Goal: Information Seeking & Learning: Check status

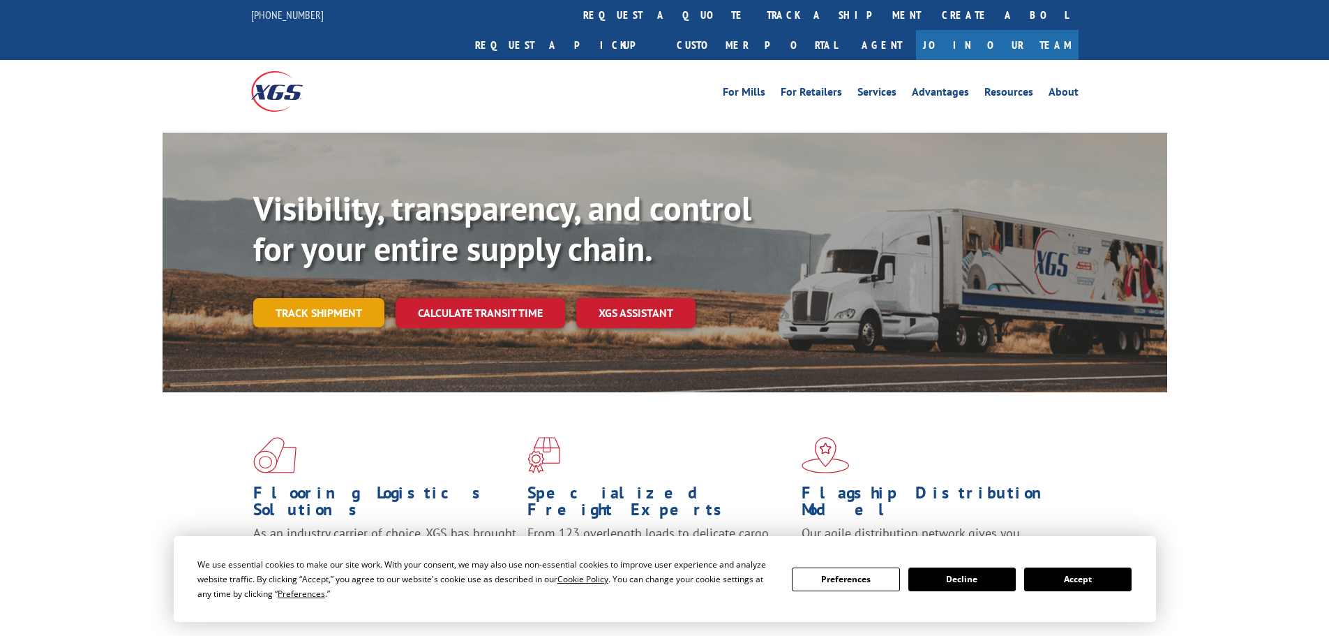
click at [324, 298] on link "Track shipment" at bounding box center [318, 312] width 131 height 29
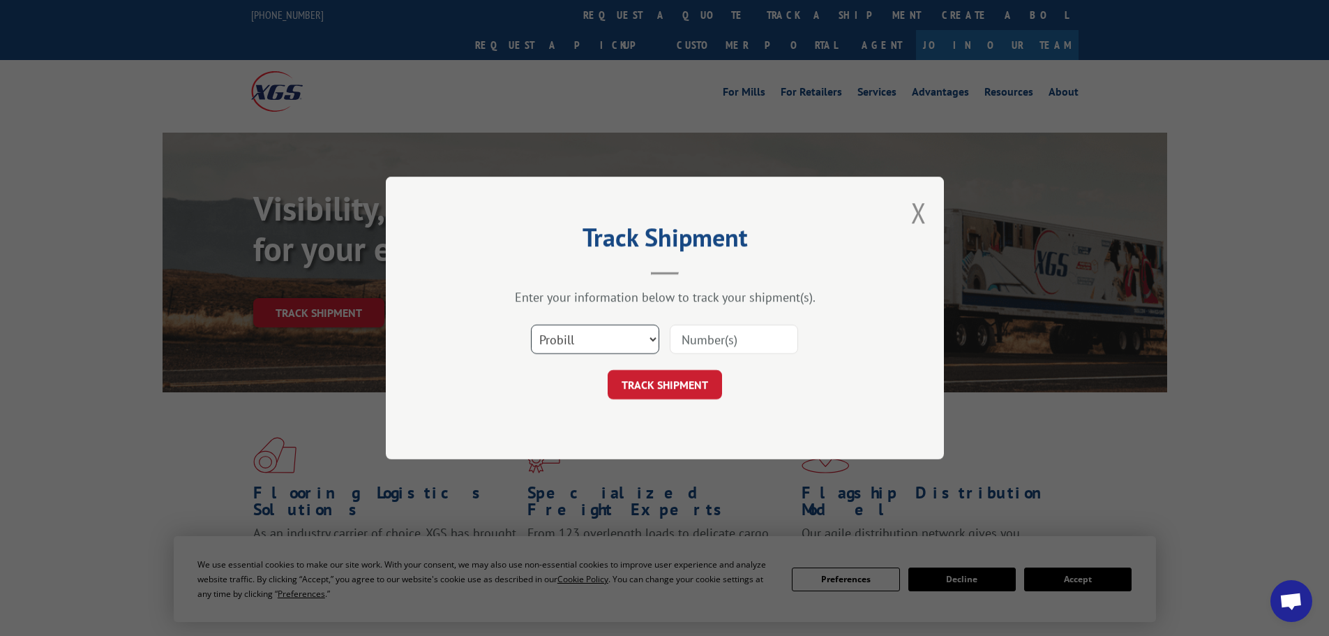
click at [623, 337] on select "Select category... Probill BOL PO" at bounding box center [595, 338] width 128 height 29
select select "po"
click at [531, 324] on select "Select category... Probill BOL PO" at bounding box center [595, 338] width 128 height 29
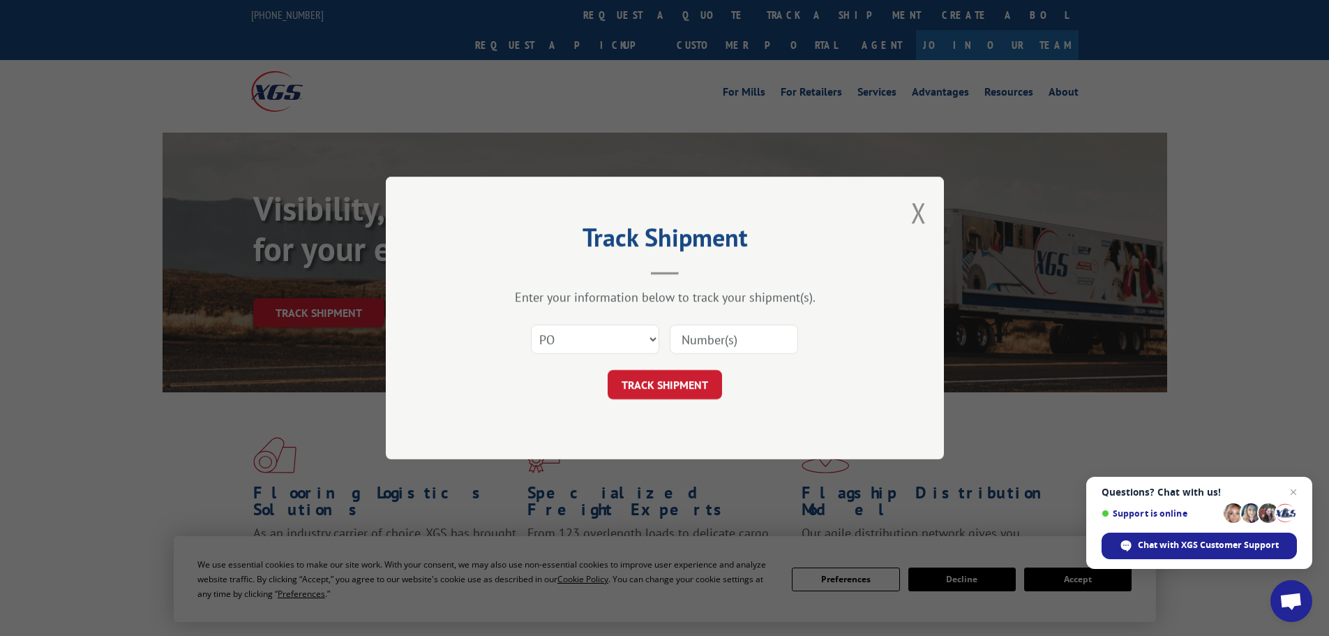
click at [727, 339] on input at bounding box center [734, 338] width 128 height 29
paste input "52512493"
type input "52512493"
click at [660, 389] on button "TRACK SHIPMENT" at bounding box center [665, 384] width 114 height 29
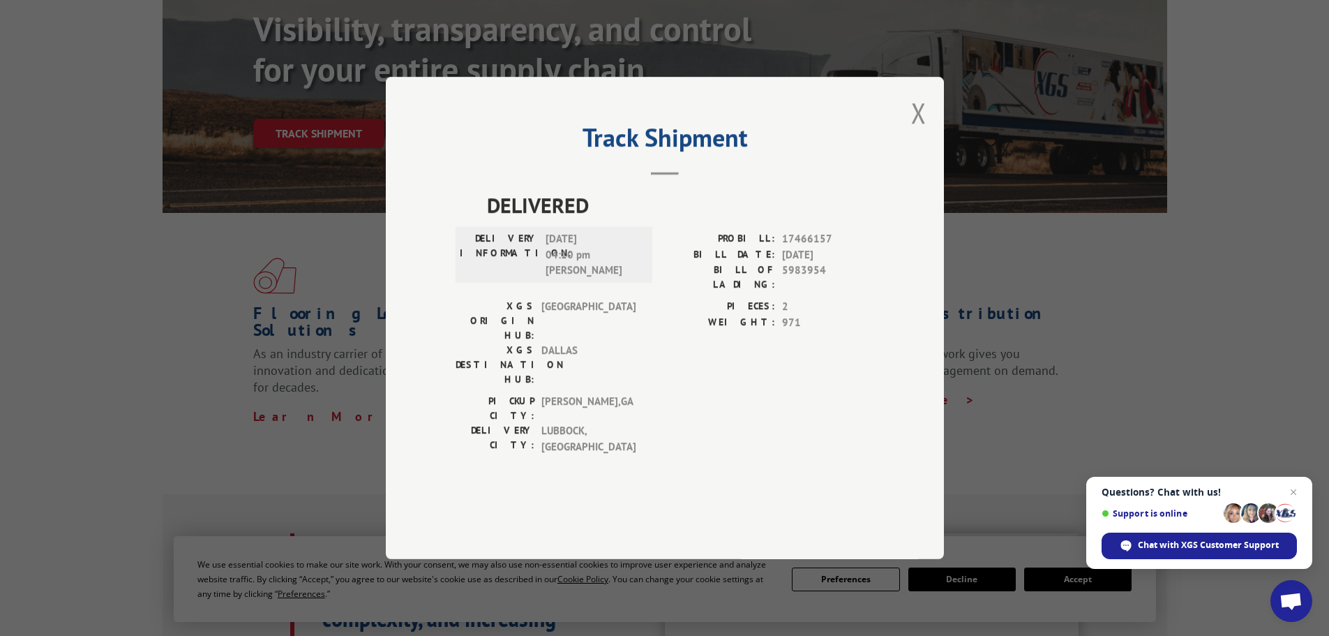
scroll to position [140, 0]
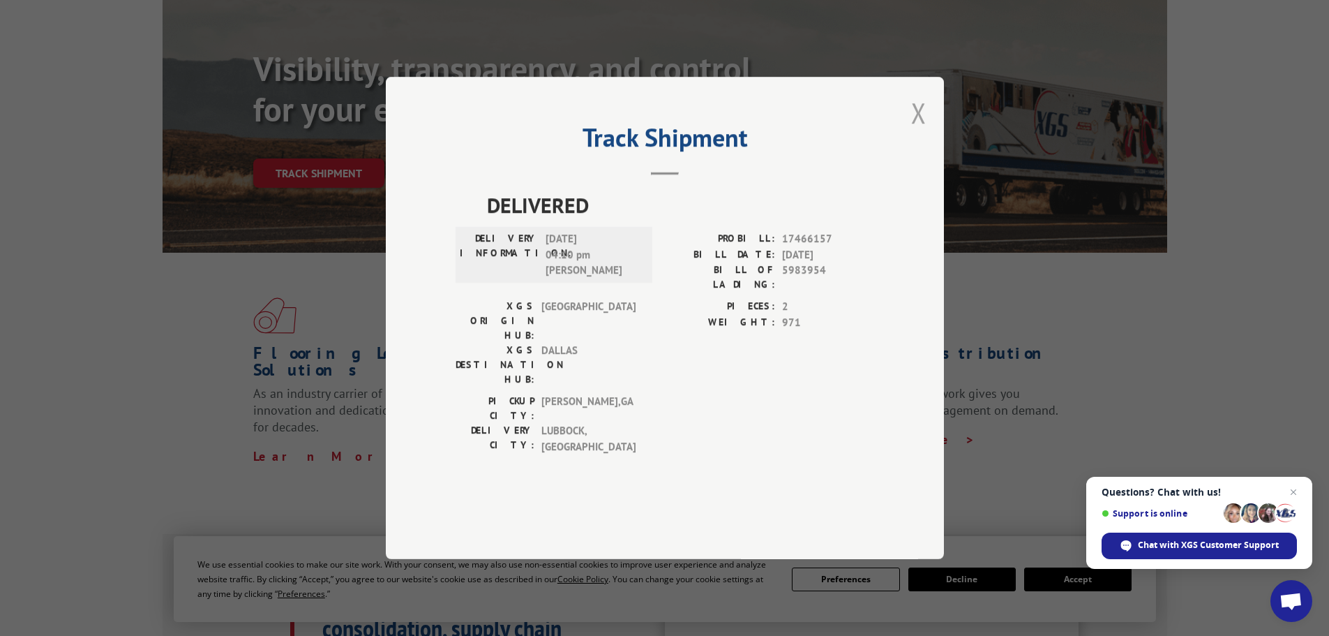
click at [918, 131] on button "Close modal" at bounding box center [918, 112] width 15 height 37
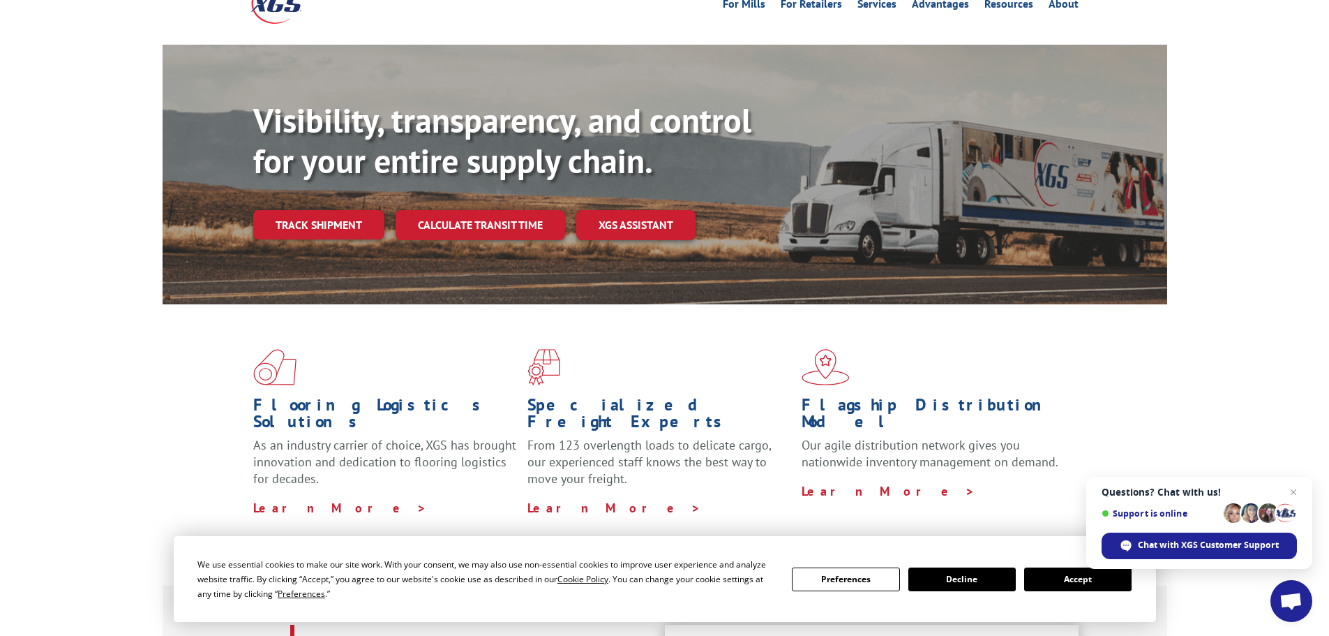
scroll to position [0, 0]
